Goal: Task Accomplishment & Management: Use online tool/utility

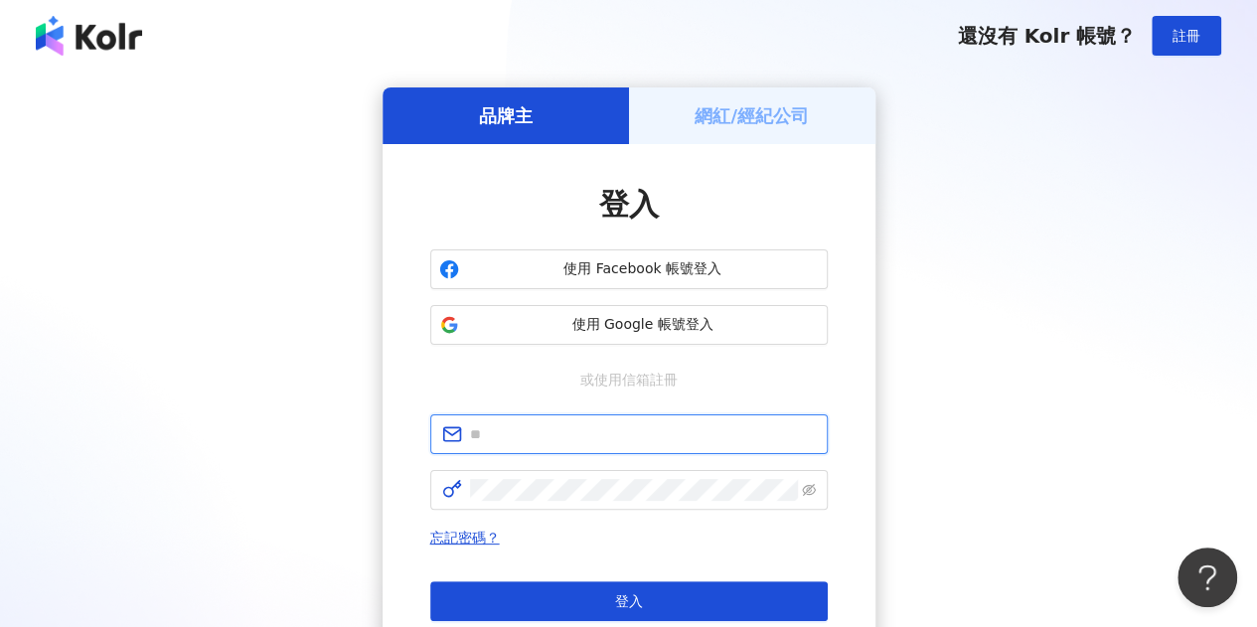
click at [531, 444] on input "text" at bounding box center [643, 434] width 346 height 22
type input "**********"
click button "登入" at bounding box center [628, 601] width 397 height 40
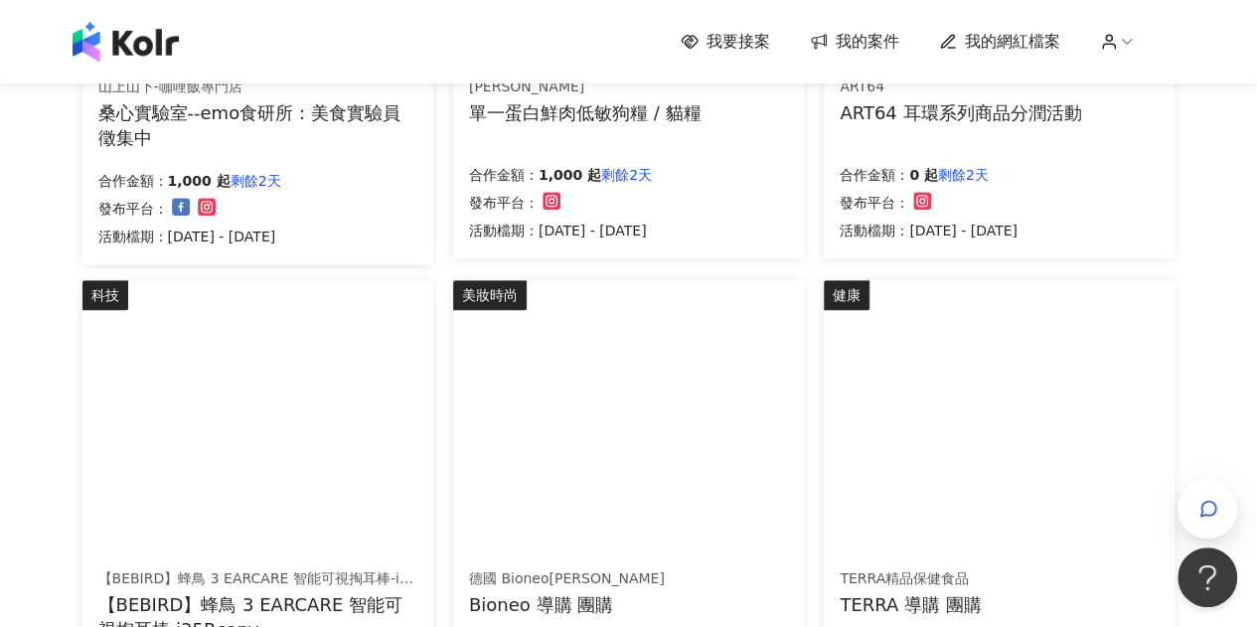
scroll to position [1007, 0]
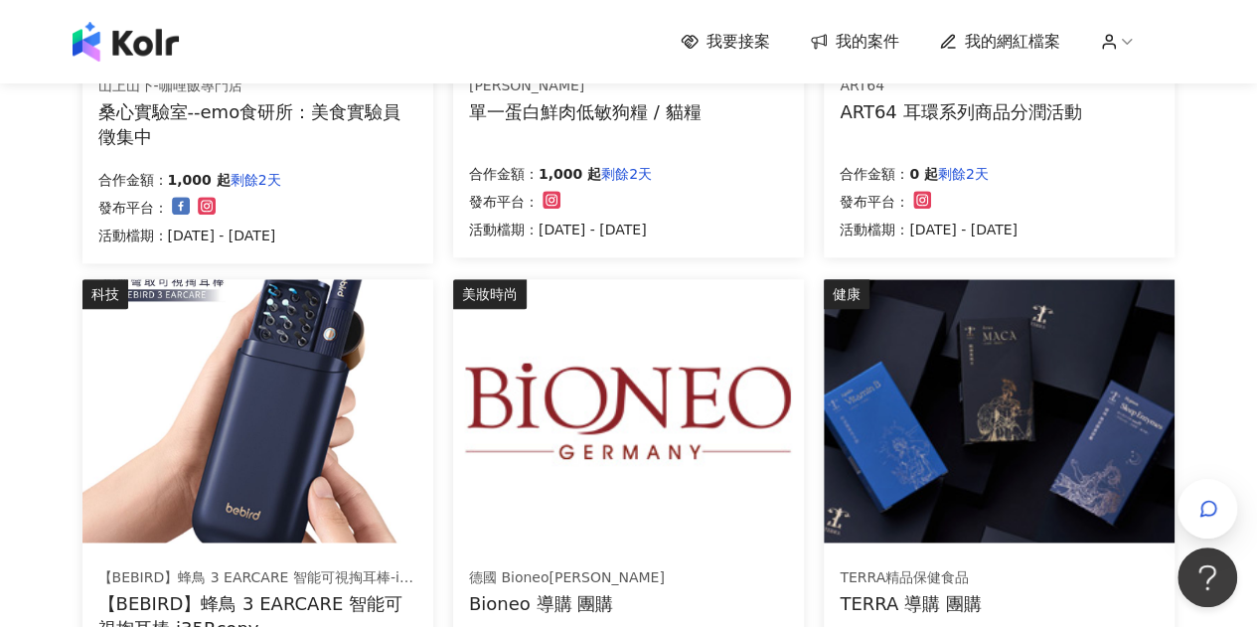
click at [437, 247] on div "美食 [GEOGRAPHIC_DATA]-咖哩飯專門店 桑心實驗室--emo食研所：美食實驗員徵集中 合作金額： 1,000 起 剩餘2天 發布平台： 活動檔…" at bounding box center [258, 25] width 371 height 476
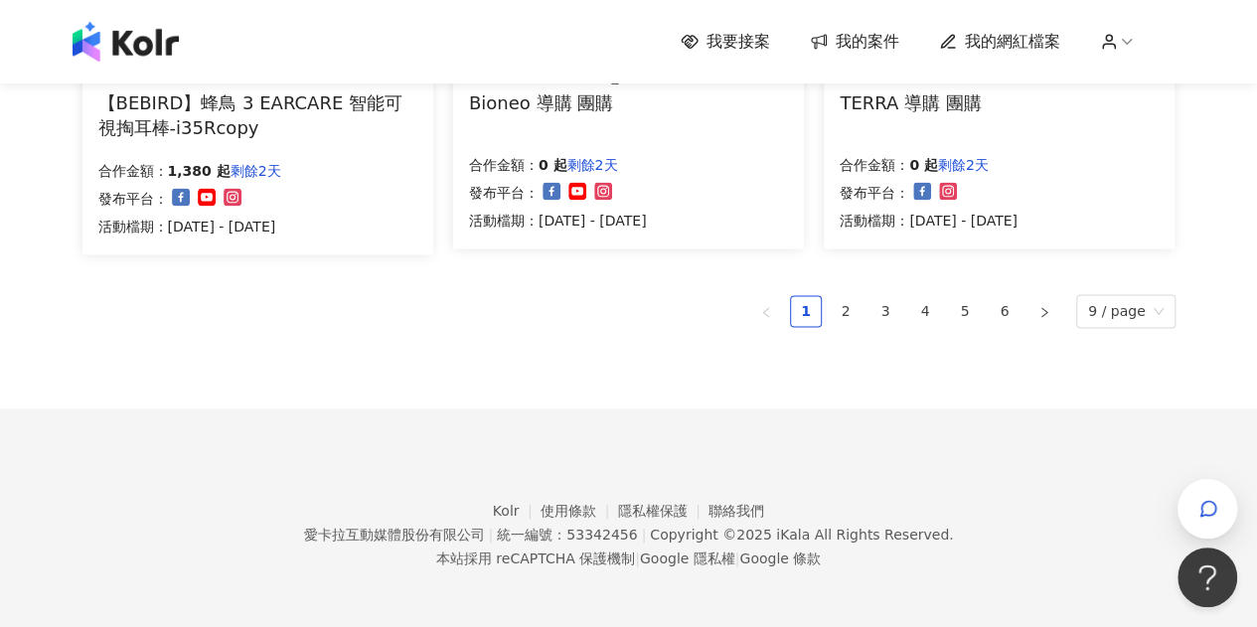
scroll to position [1408, 0]
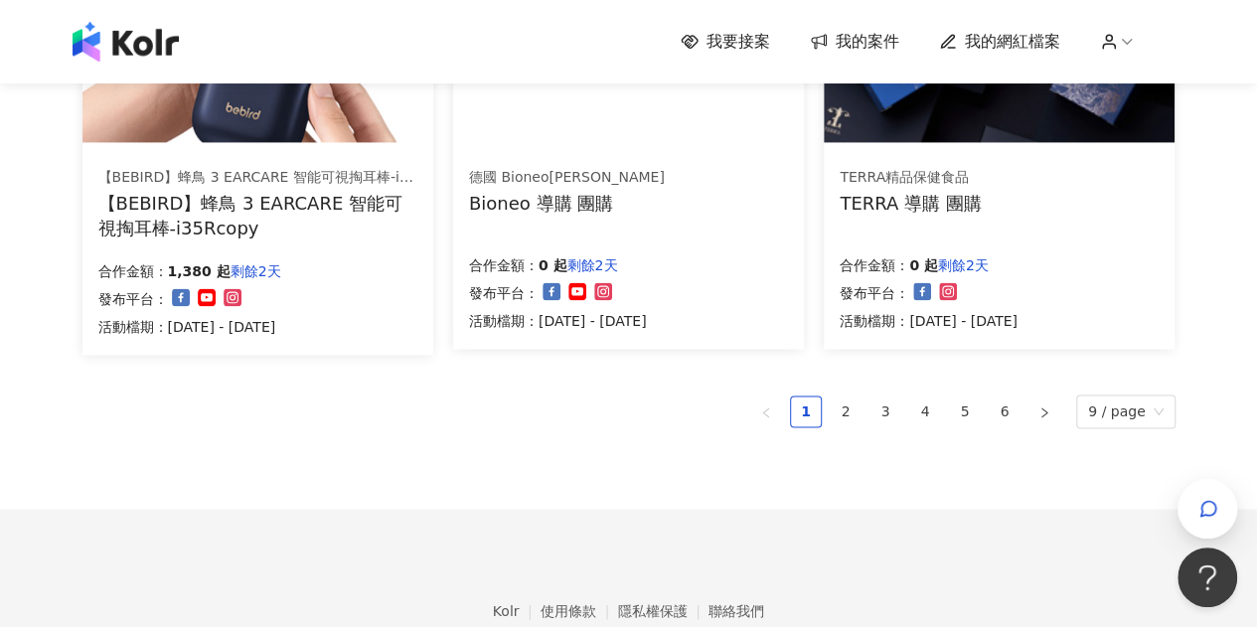
click at [847, 416] on link "2" at bounding box center [846, 411] width 30 height 30
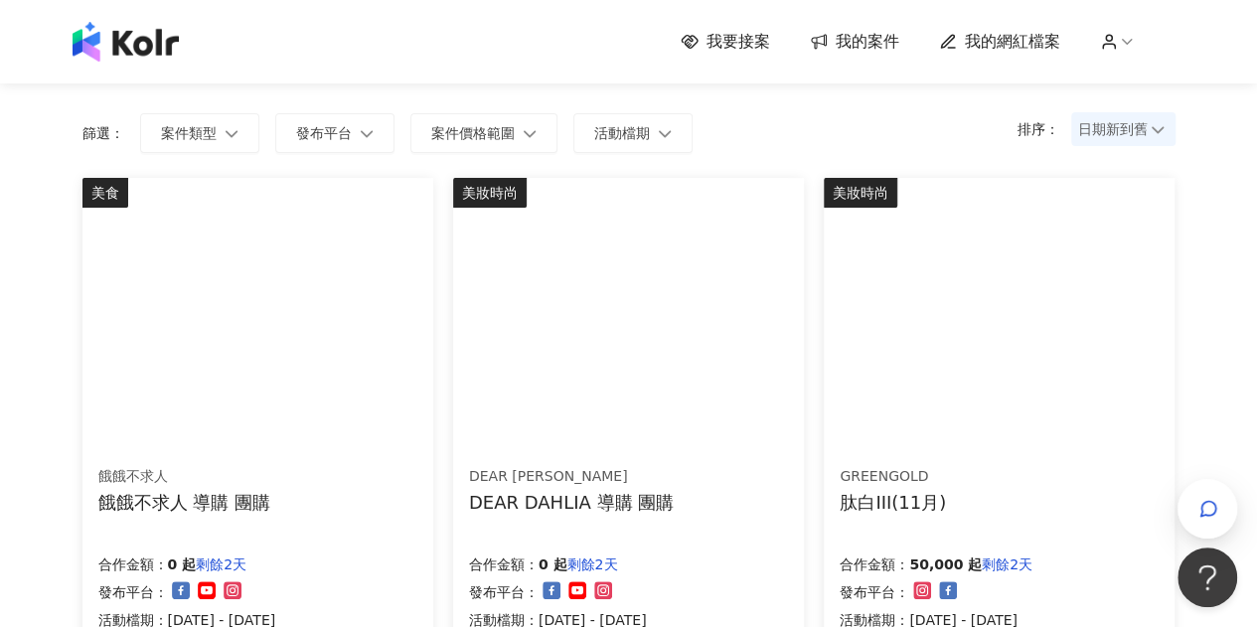
scroll to position [124, 0]
